Goal: Transaction & Acquisition: Purchase product/service

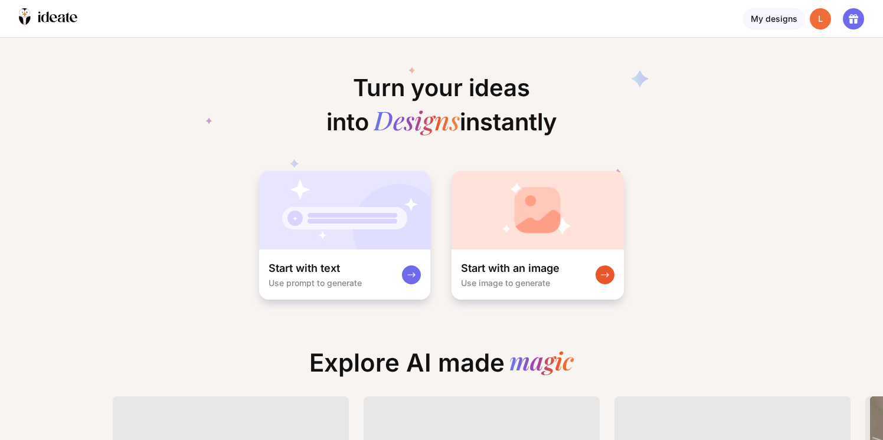
click at [339, 2] on div at bounding box center [410, 18] width 619 height 37
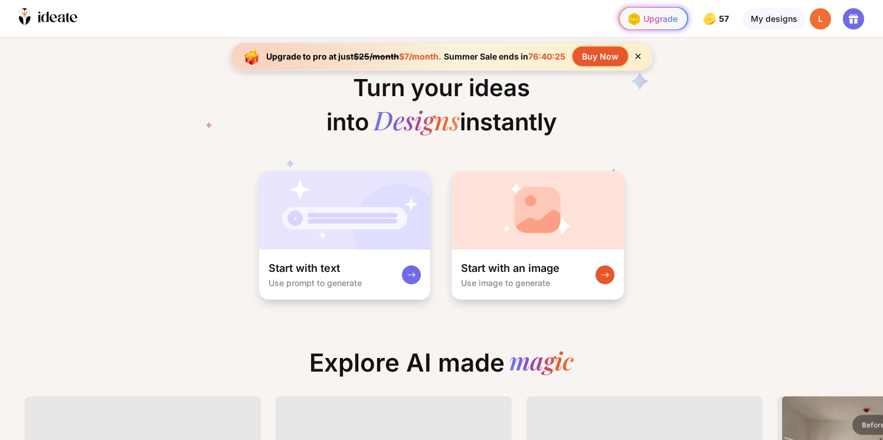
click at [633, 13] on img at bounding box center [633, 18] width 19 height 19
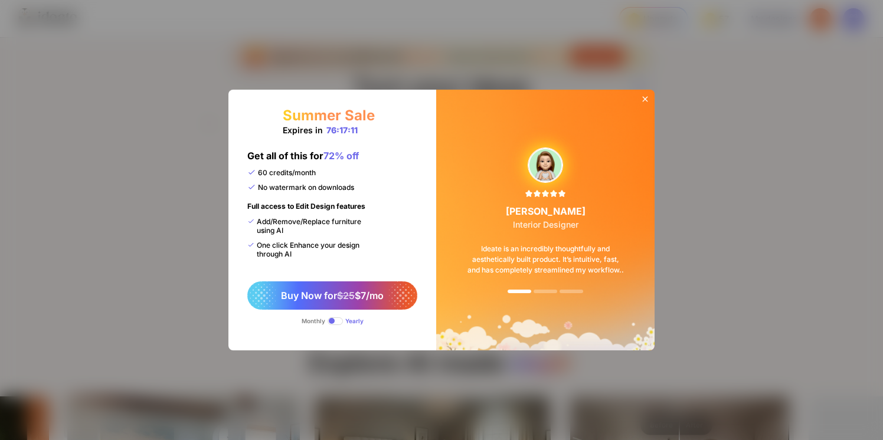
scroll to position [0, 301]
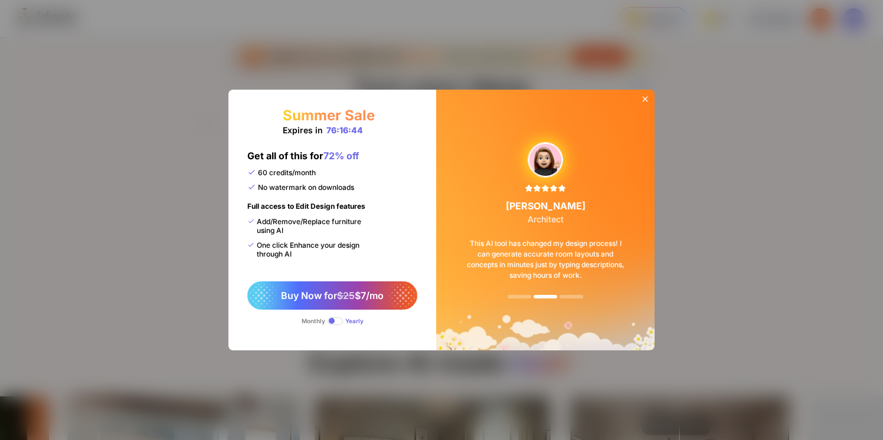
click at [642, 99] on icon at bounding box center [644, 98] width 9 height 9
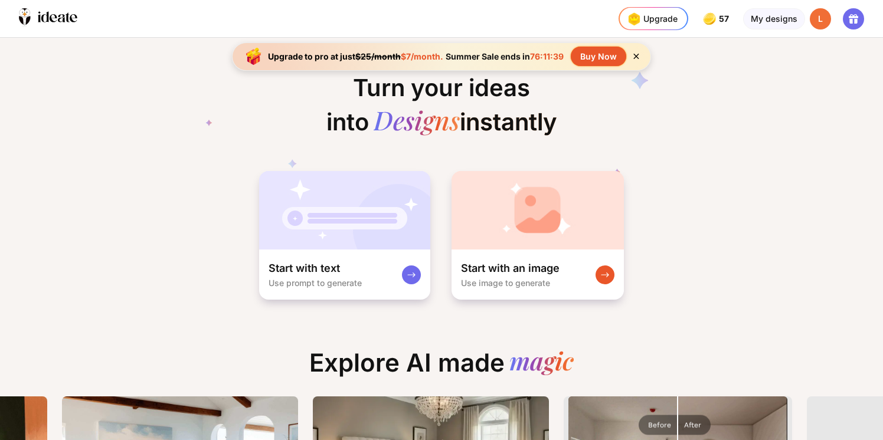
scroll to position [0, 303]
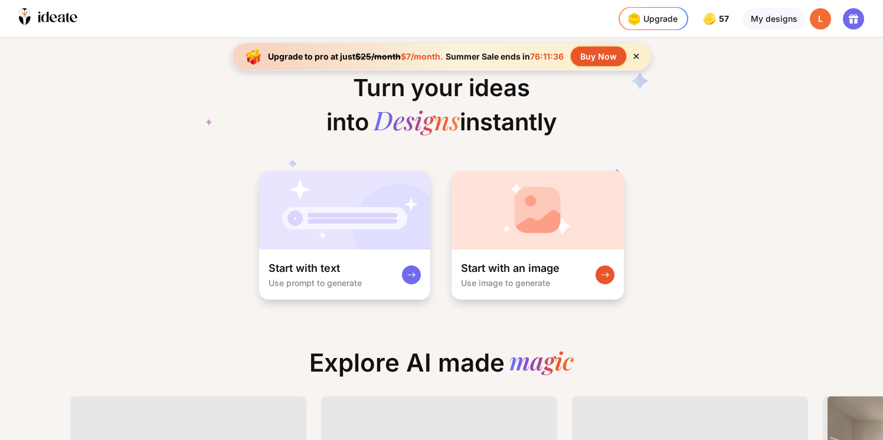
click at [587, 58] on div "Buy Now" at bounding box center [598, 56] width 55 height 19
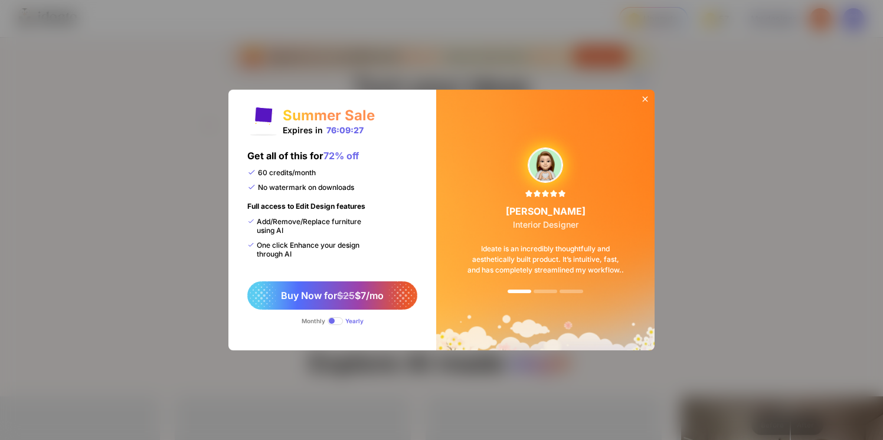
scroll to position [0, 189]
